Goal: Task Accomplishment & Management: Use online tool/utility

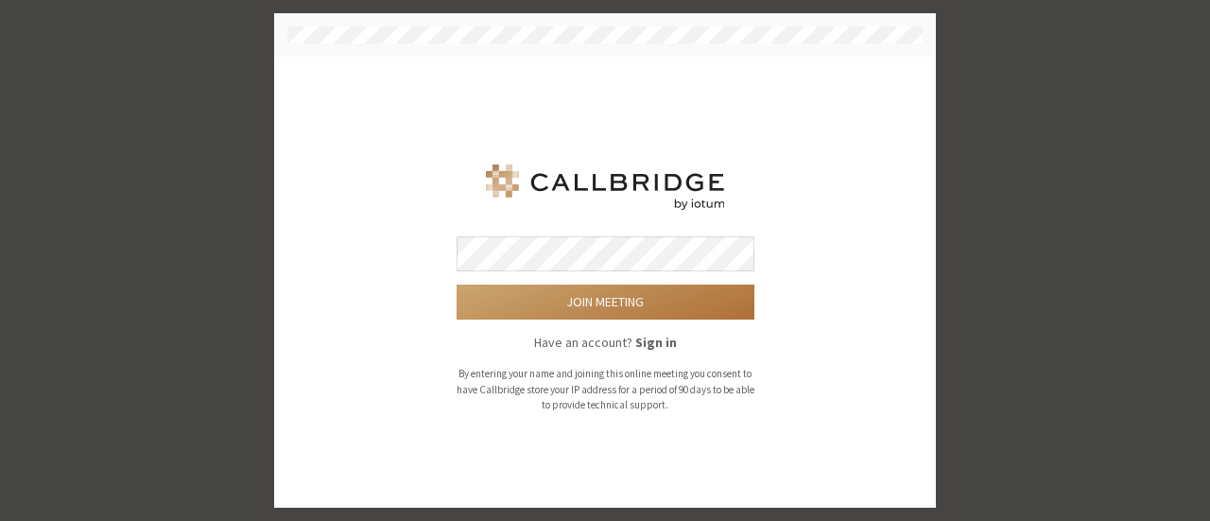
click at [571, 296] on button "Join meeting" at bounding box center [606, 302] width 298 height 35
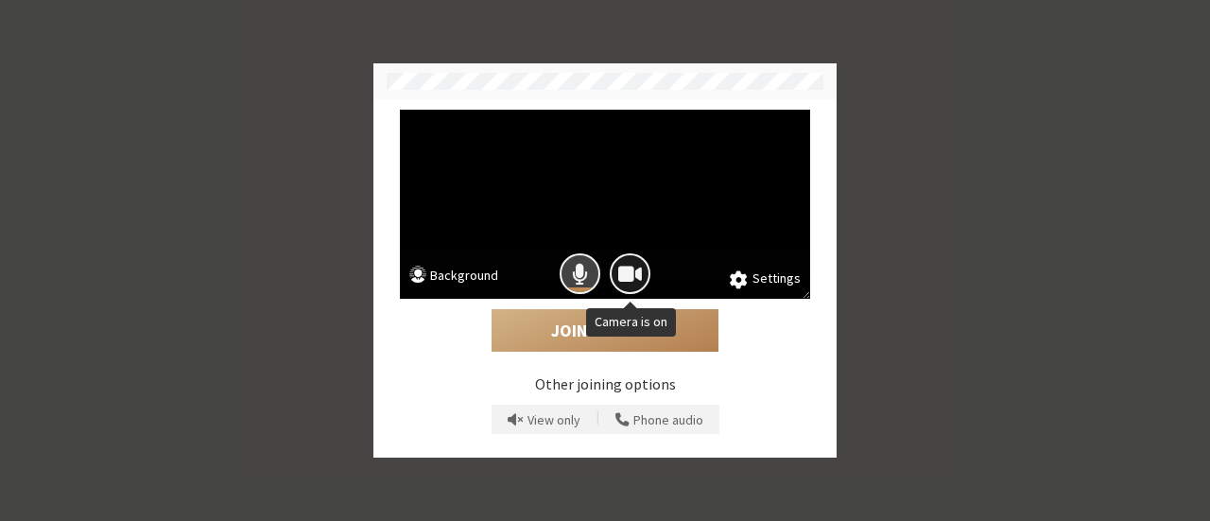
drag, startPoint x: 568, startPoint y: 275, endPoint x: 628, endPoint y: 266, distance: 60.3
click at [628, 266] on div at bounding box center [605, 274] width 410 height 50
click at [628, 266] on span "Camera is on" at bounding box center [630, 274] width 24 height 26
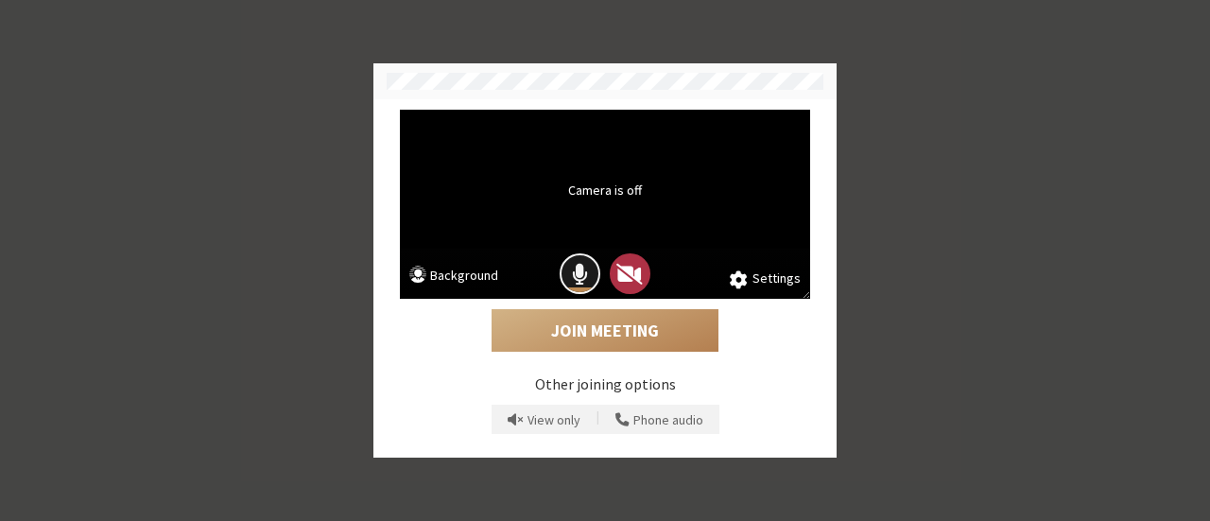
click at [571, 266] on button "Mic is on" at bounding box center [580, 273] width 41 height 41
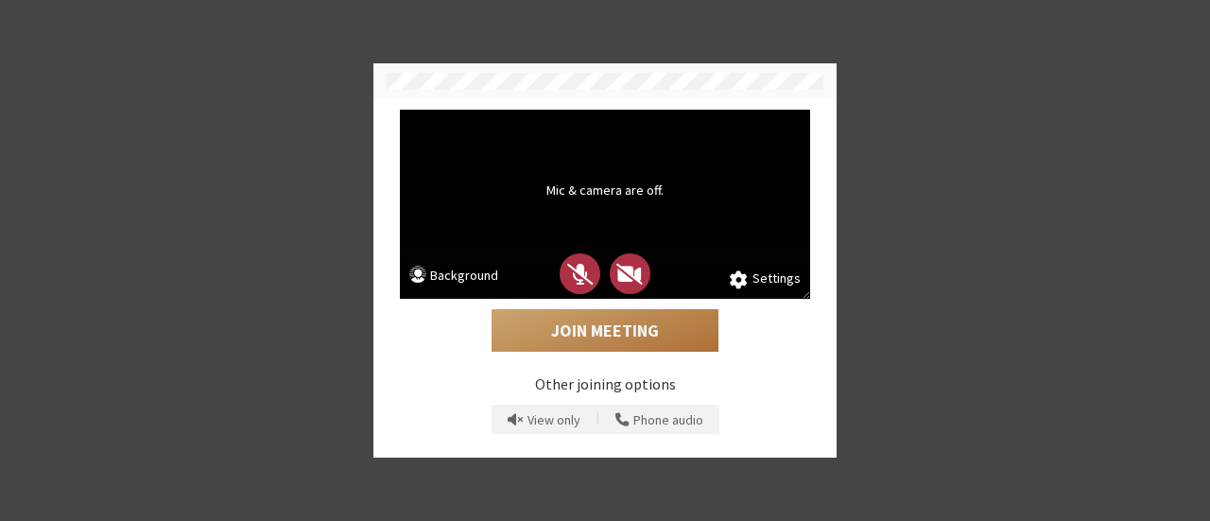
click at [586, 330] on button "Join Meeting" at bounding box center [605, 330] width 227 height 43
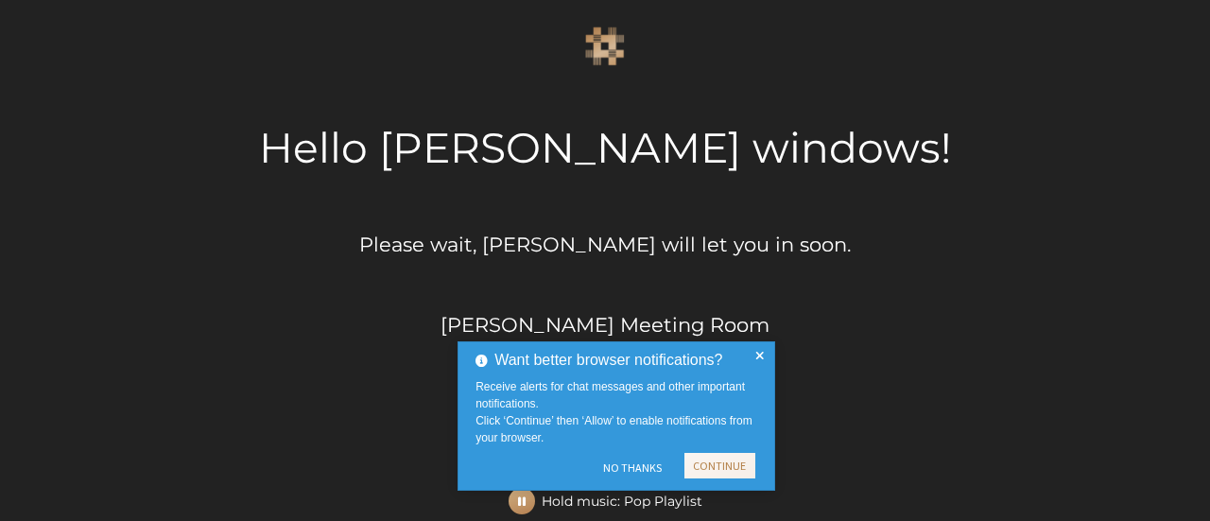
click at [514, 504] on div "Want better browser notifications? Receive alerts for chat messages and other i…" at bounding box center [605, 423] width 303 height 170
click at [628, 472] on button "No Thanks" at bounding box center [632, 468] width 77 height 30
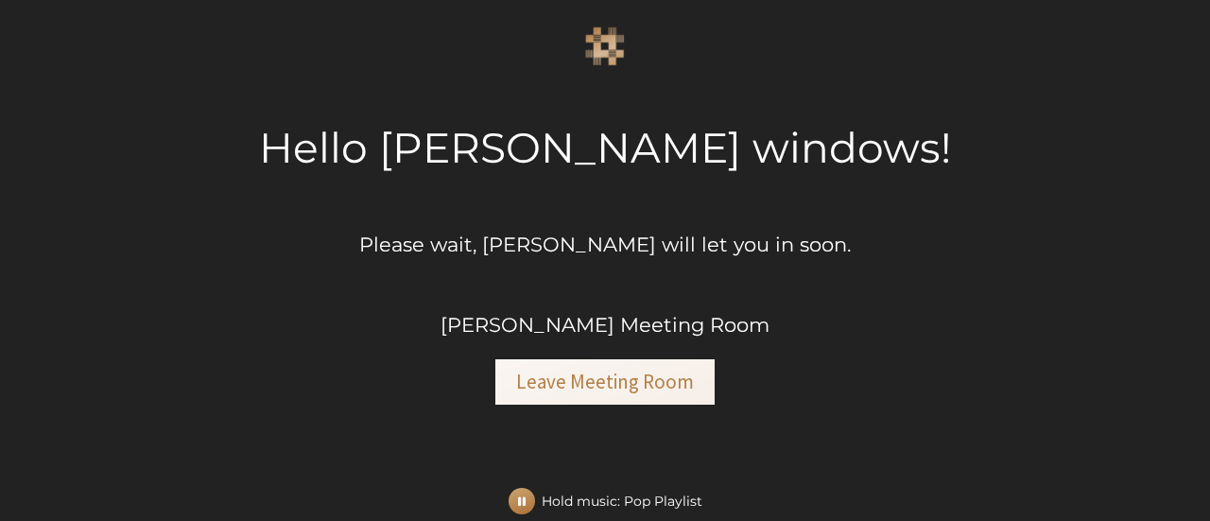
click at [526, 500] on span "button" at bounding box center [522, 501] width 8 height 14
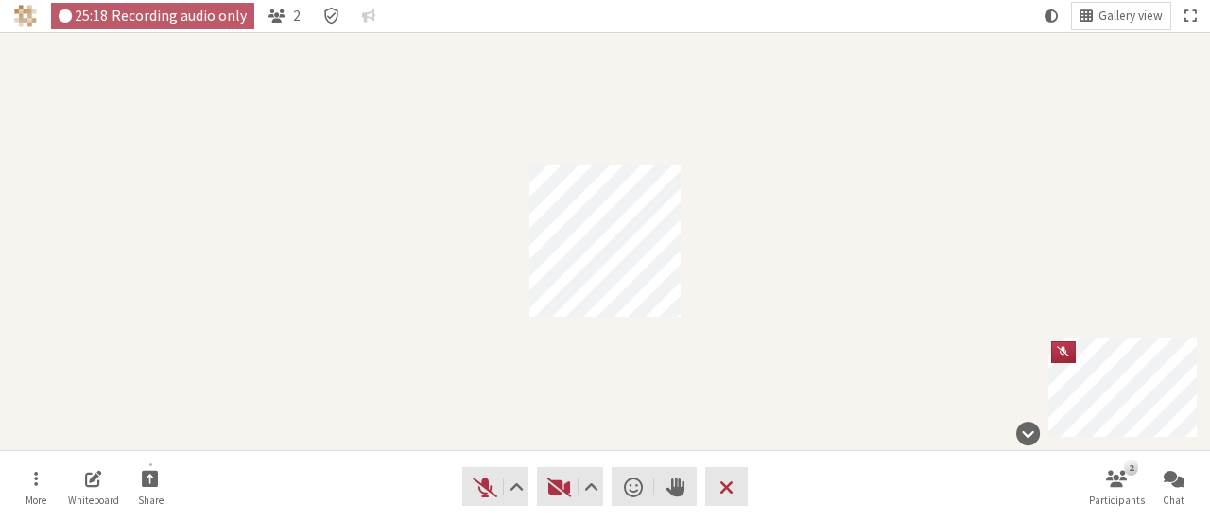
click at [353, 114] on div "Participant" at bounding box center [605, 241] width 1210 height 418
